Goal: Task Accomplishment & Management: Manage account settings

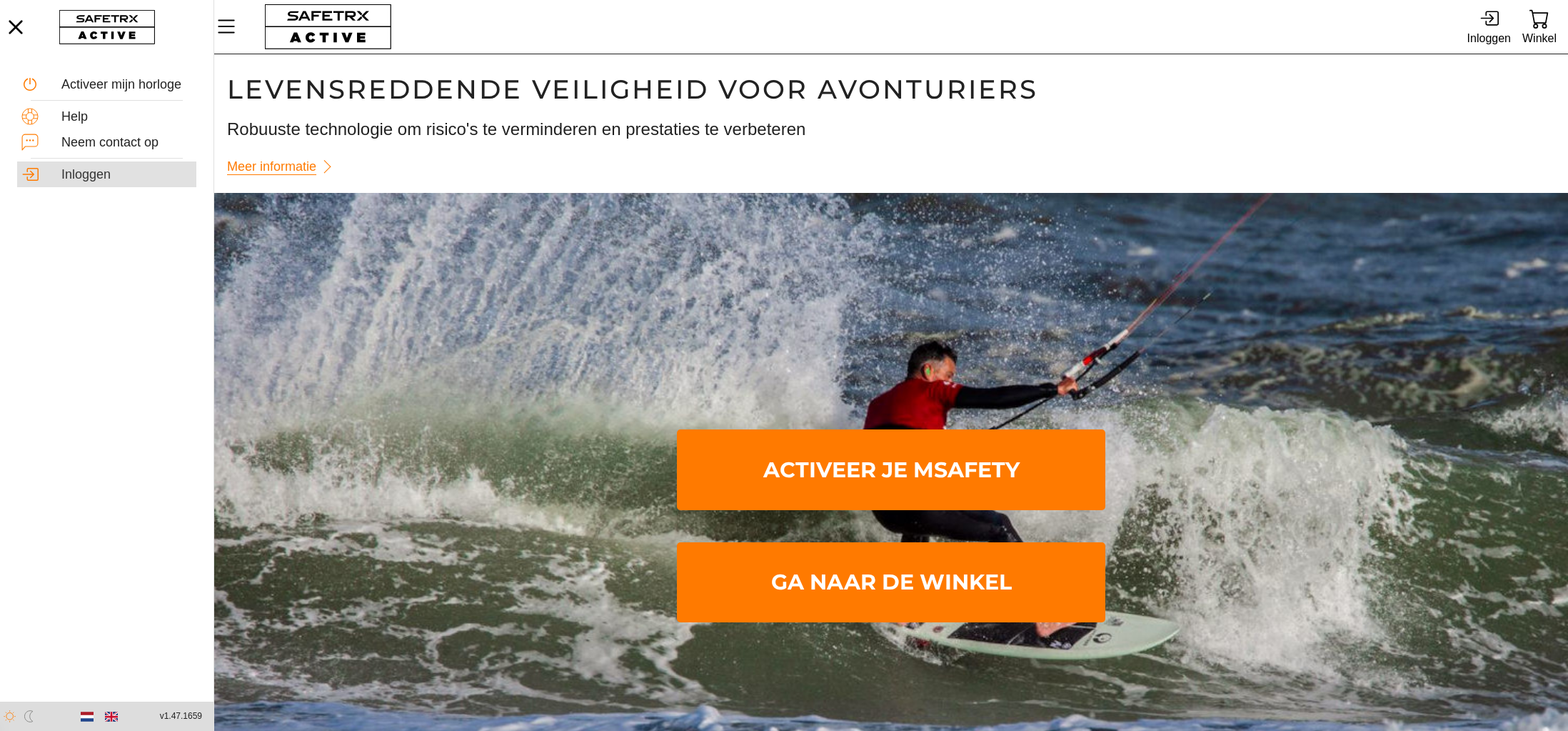
click at [93, 175] on div "Inloggen" at bounding box center [127, 175] width 131 height 16
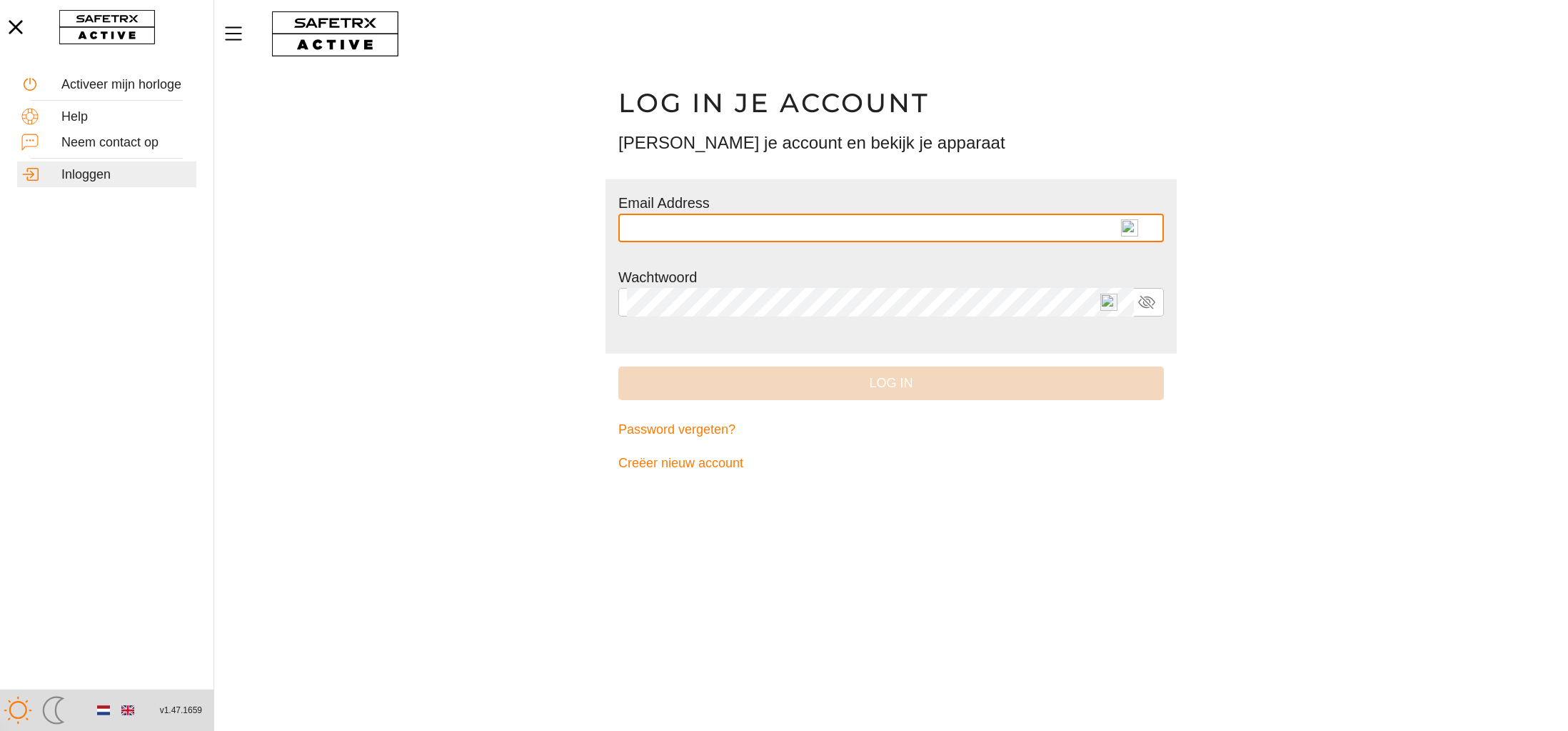
click at [1124, 222] on img at bounding box center [1130, 228] width 17 height 17
click at [1124, 222] on input "text" at bounding box center [891, 227] width 529 height 29
click at [1110, 232] on span "*" at bounding box center [1115, 235] width 10 height 12
click at [1109, 232] on input "* *********" at bounding box center [880, 227] width 507 height 29
type input "**********"
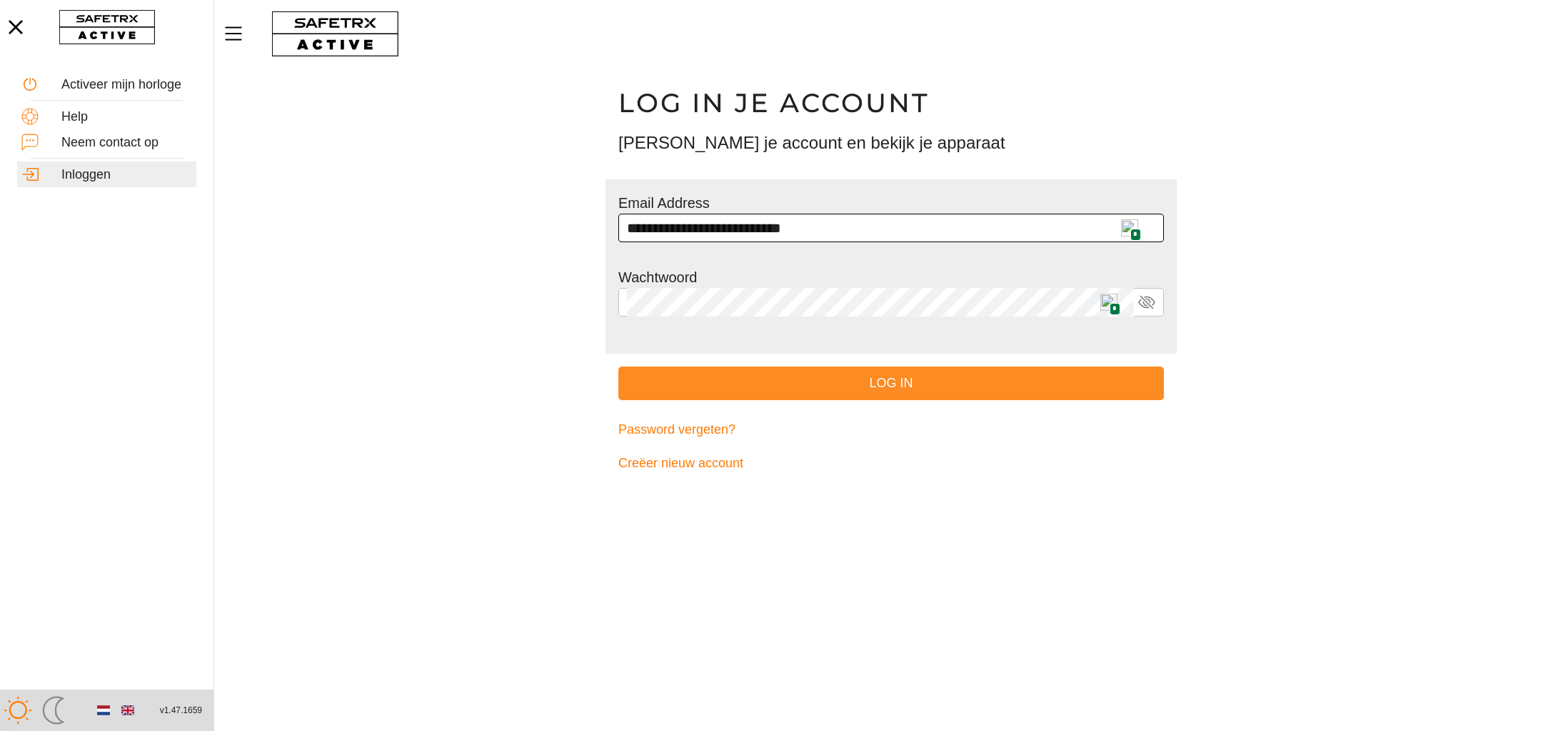
click at [929, 383] on span "Log in" at bounding box center [891, 383] width 522 height 22
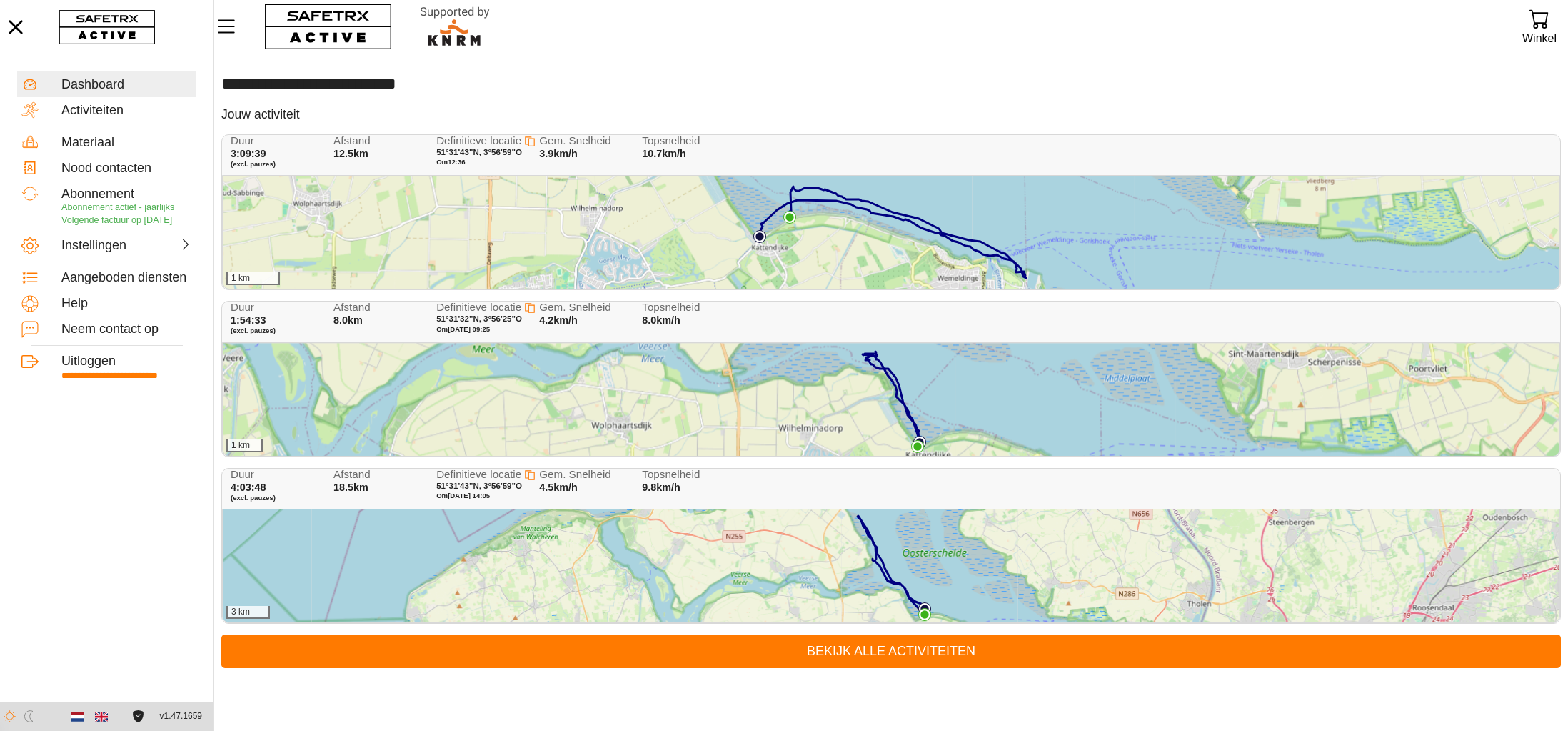
click at [881, 229] on div "1 km" at bounding box center [891, 232] width 1337 height 113
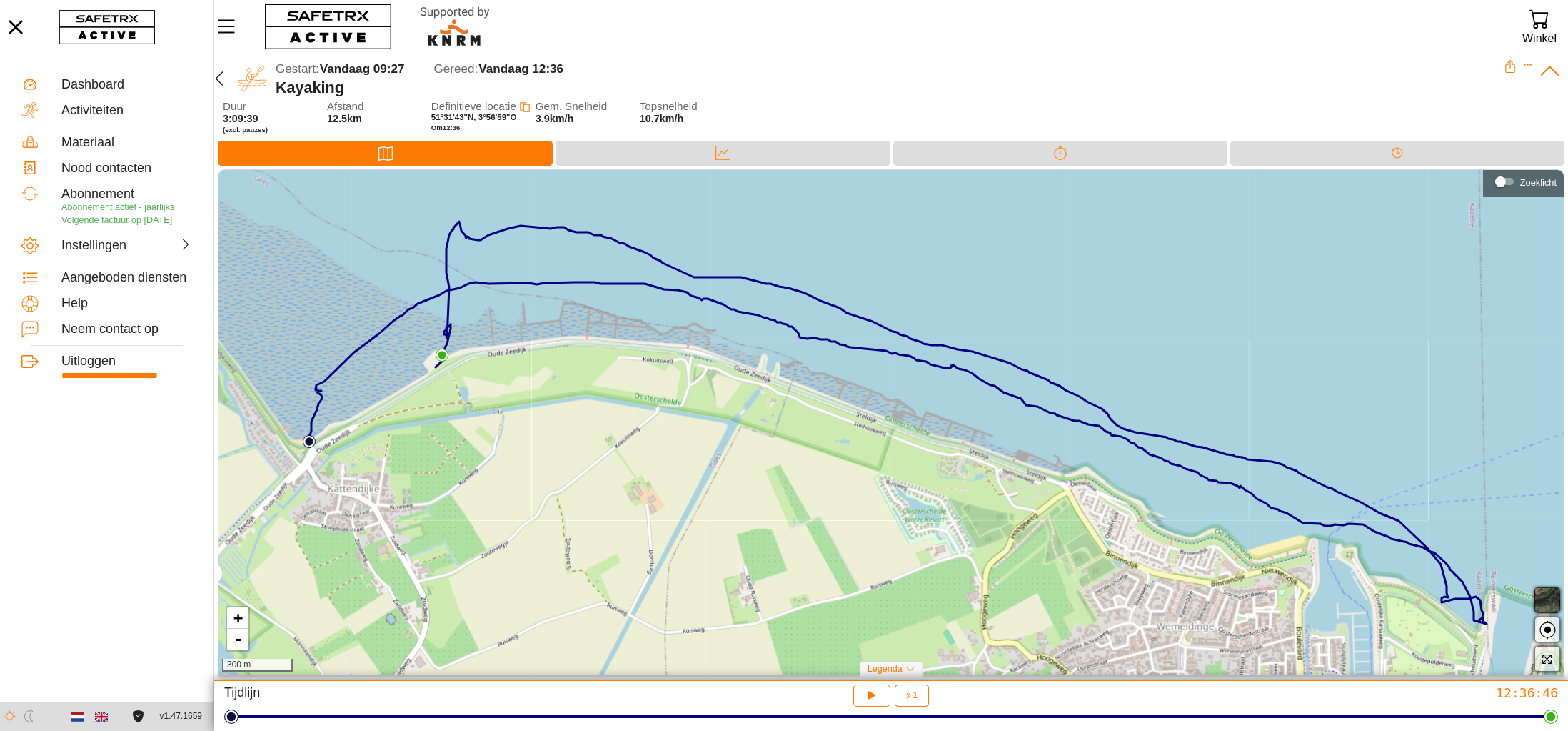
click at [1552, 605] on span "button" at bounding box center [1547, 600] width 17 height 17
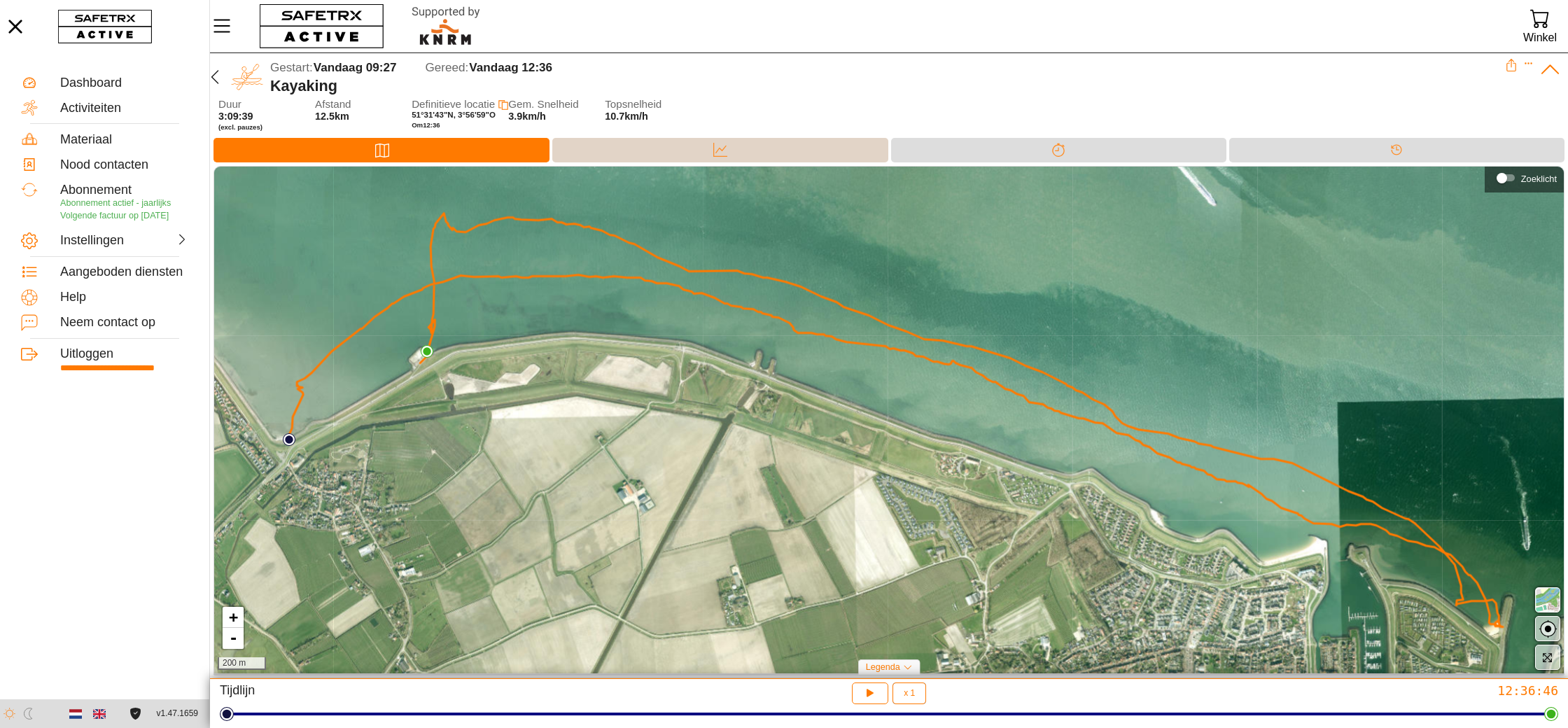
click at [687, 162] on div "Data" at bounding box center [720, 150] width 335 height 25
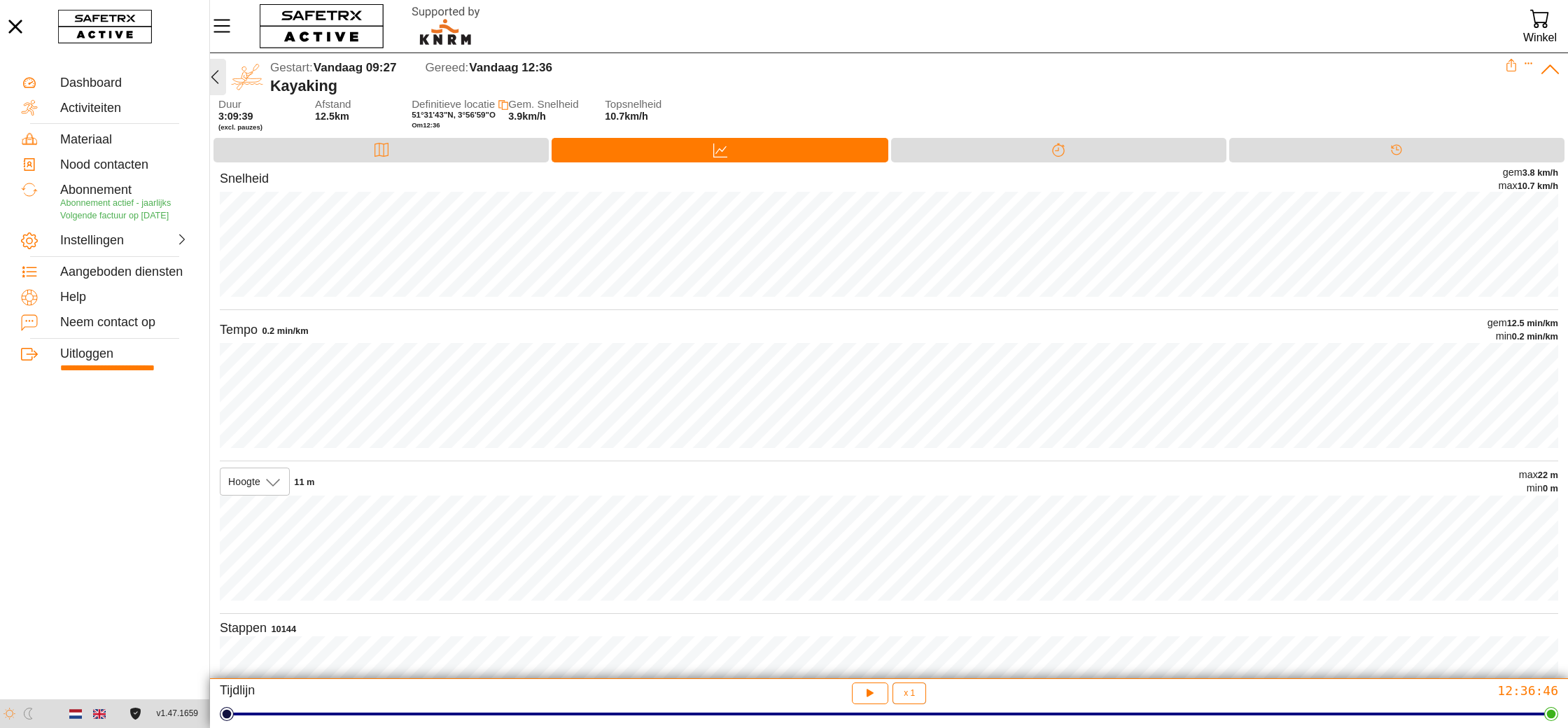
click at [215, 78] on icon "button" at bounding box center [214, 77] width 16 height 16
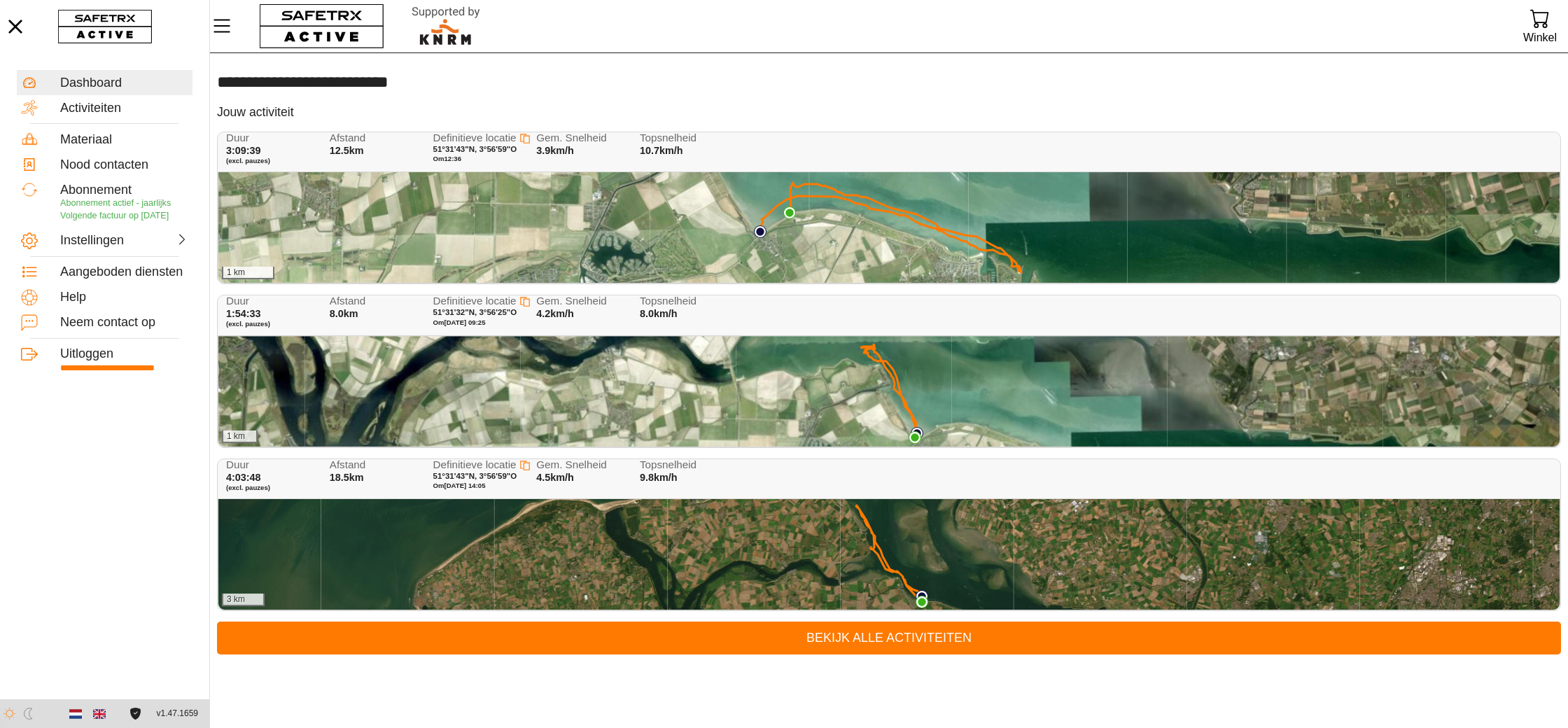
click at [562, 233] on div "1 km" at bounding box center [888, 227] width 1341 height 111
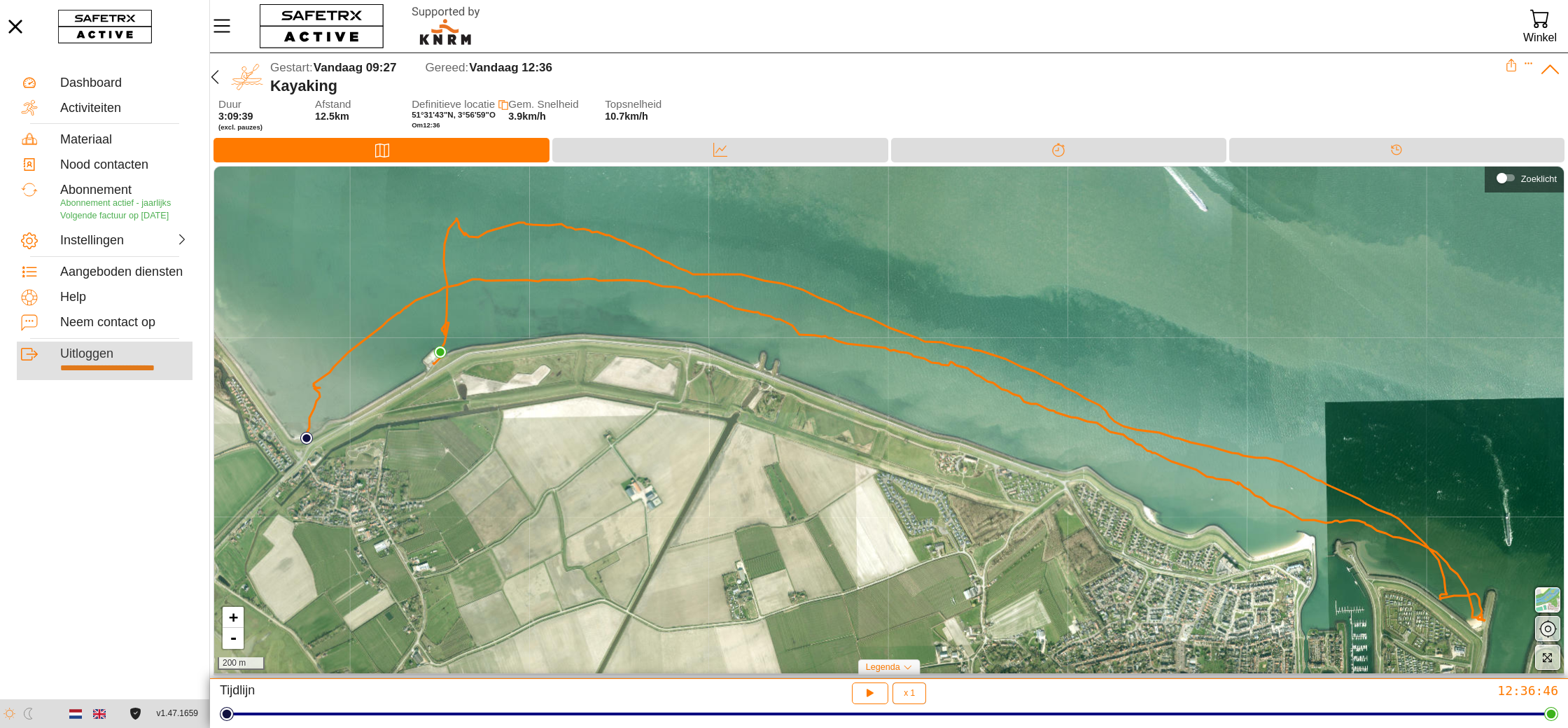
click at [67, 362] on div "Uitloggen" at bounding box center [125, 353] width 128 height 16
